Goal: Register for event/course

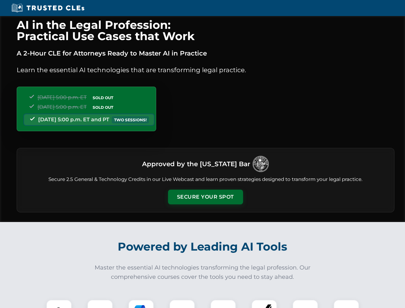
click at [205, 197] on button "Secure Your Spot" at bounding box center [205, 196] width 75 height 15
click at [59, 304] on img at bounding box center [59, 312] width 19 height 19
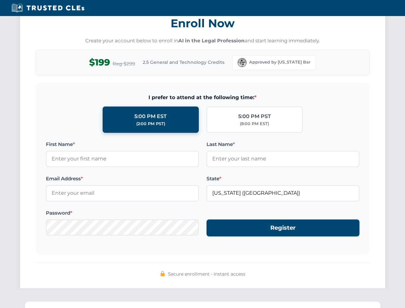
scroll to position [629, 0]
